Goal: Information Seeking & Learning: Learn about a topic

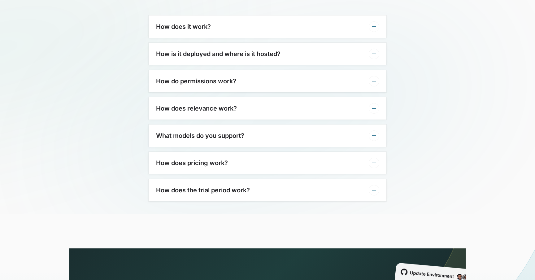
scroll to position [1948, 0]
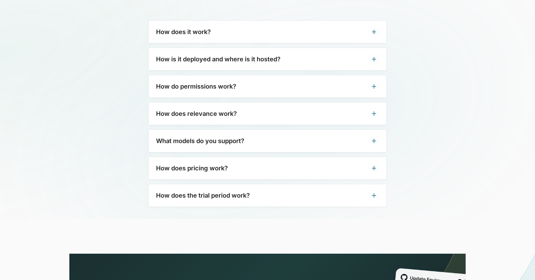
click at [270, 130] on div "What models do you support?" at bounding box center [268, 141] width 238 height 22
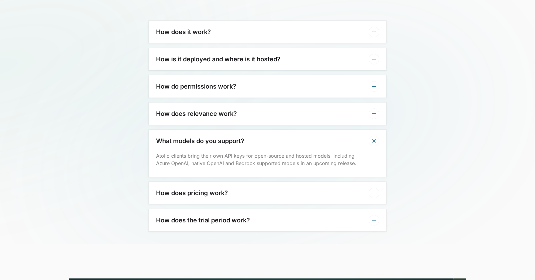
click at [267, 130] on div "What models do you support?" at bounding box center [268, 141] width 238 height 22
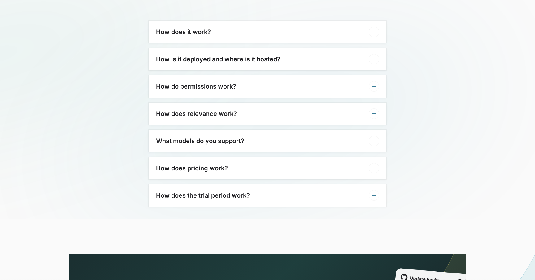
click at [261, 102] on div "How does relevance work?" at bounding box center [268, 113] width 238 height 22
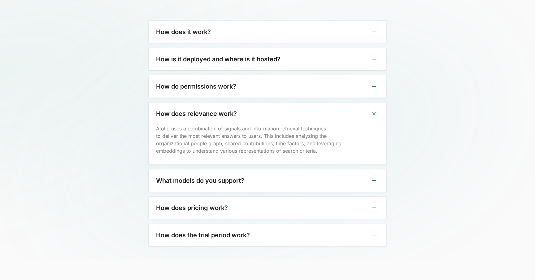
click at [263, 106] on div "How does relevance work?" at bounding box center [268, 113] width 238 height 22
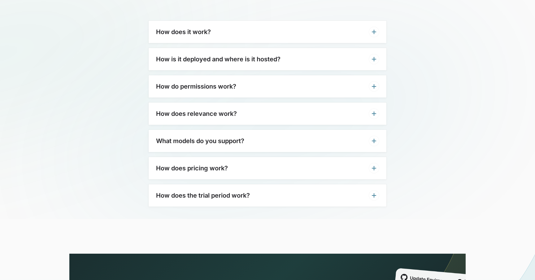
click at [266, 75] on div "How do permissions work?" at bounding box center [268, 86] width 238 height 22
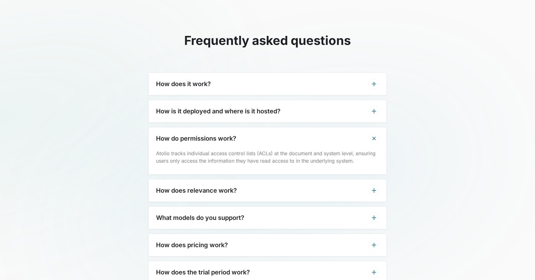
scroll to position [1896, 0]
click at [270, 108] on h3 "How is it deployed and where is it hosted?" at bounding box center [218, 111] width 124 height 7
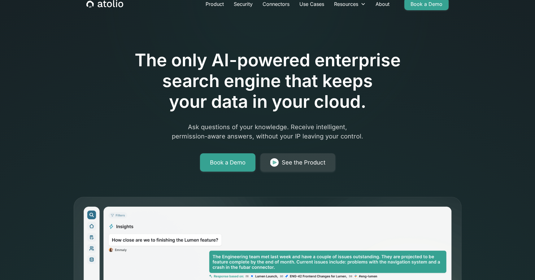
scroll to position [0, 0]
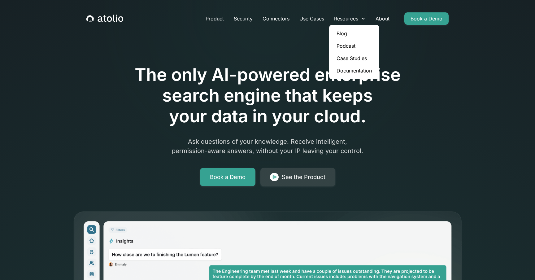
click at [339, 34] on link "Blog" at bounding box center [353, 33] width 45 height 12
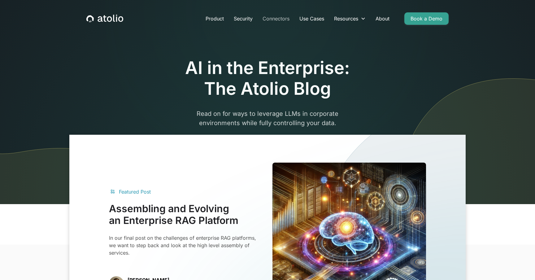
click at [266, 21] on link "Connectors" at bounding box center [275, 18] width 37 height 12
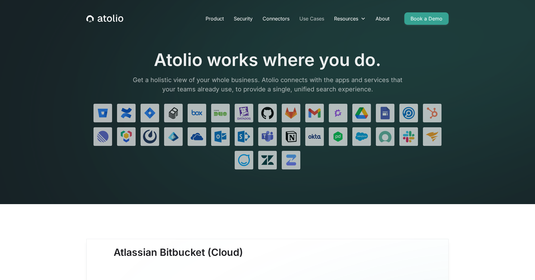
click at [301, 22] on link "Use Cases" at bounding box center [311, 18] width 35 height 12
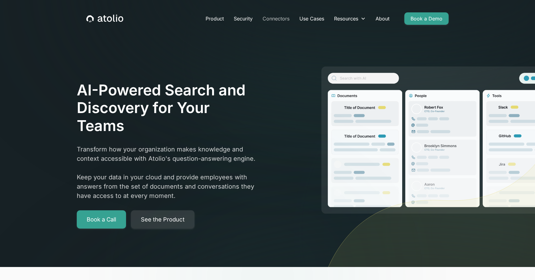
click at [290, 21] on link "Connectors" at bounding box center [275, 18] width 37 height 12
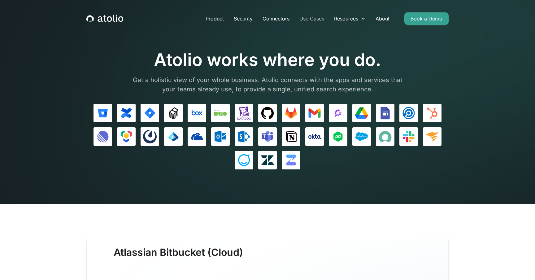
click at [318, 17] on link "Use Cases" at bounding box center [311, 18] width 35 height 12
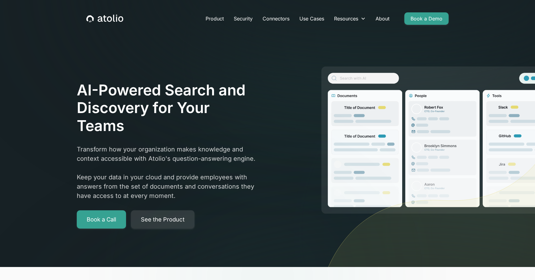
click at [107, 16] on icon "home" at bounding box center [104, 19] width 37 height 8
